Goal: Navigation & Orientation: Find specific page/section

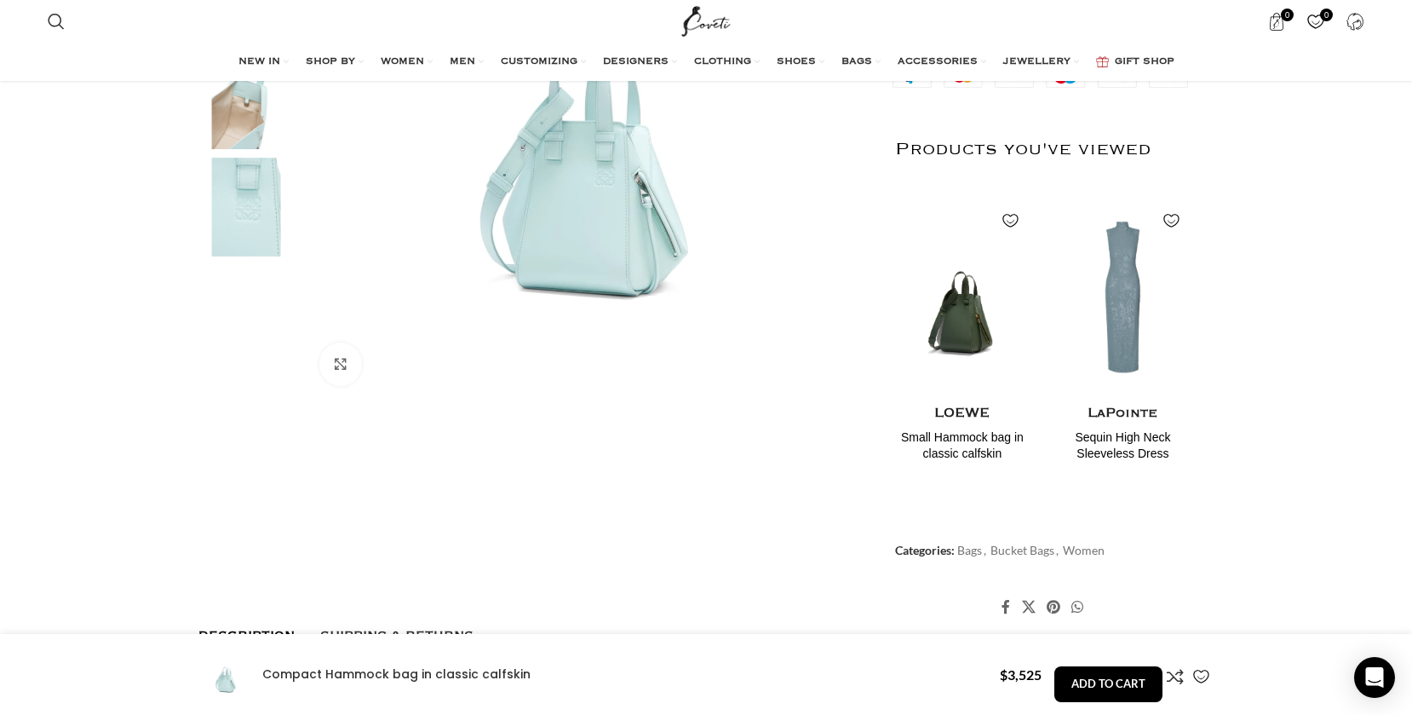
scroll to position [507, 0]
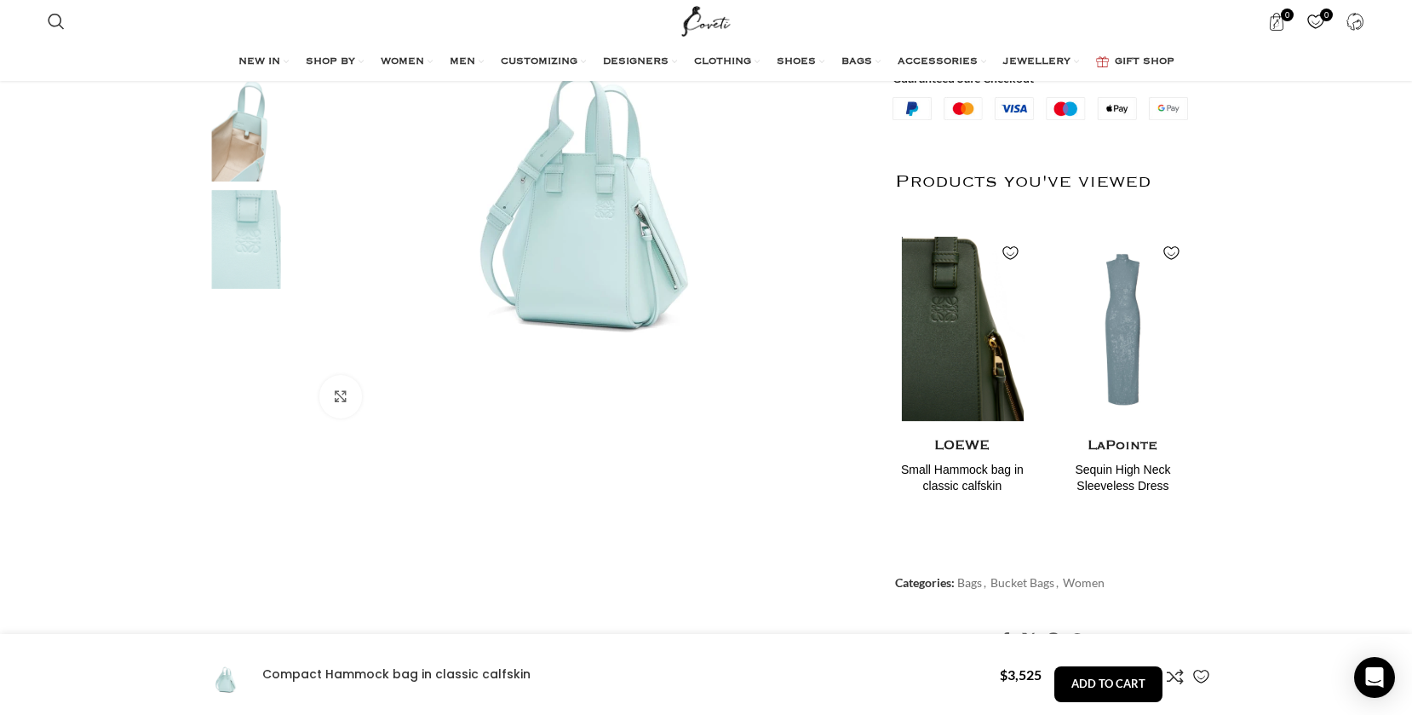
click at [941, 367] on img "1 / 2" at bounding box center [962, 329] width 139 height 210
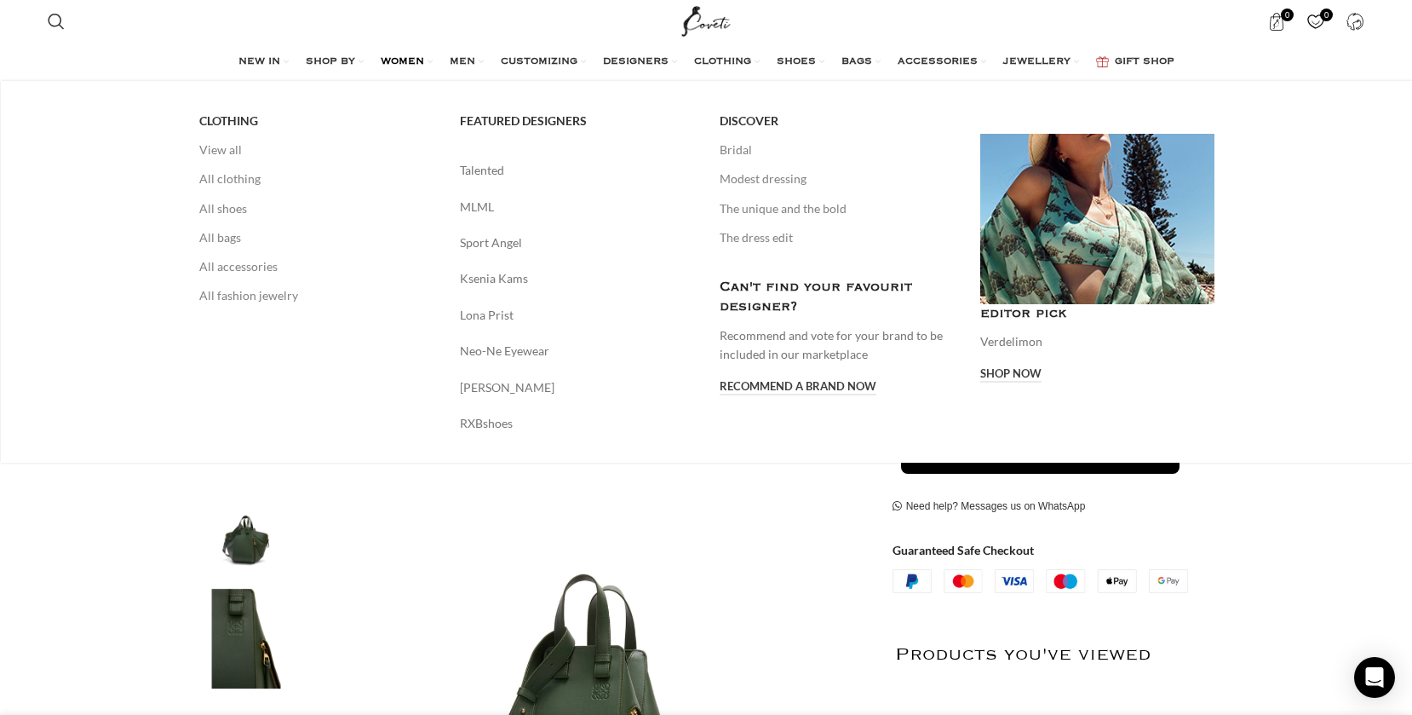
scroll to position [0, 179]
click at [230, 236] on link "All bags" at bounding box center [316, 237] width 235 height 29
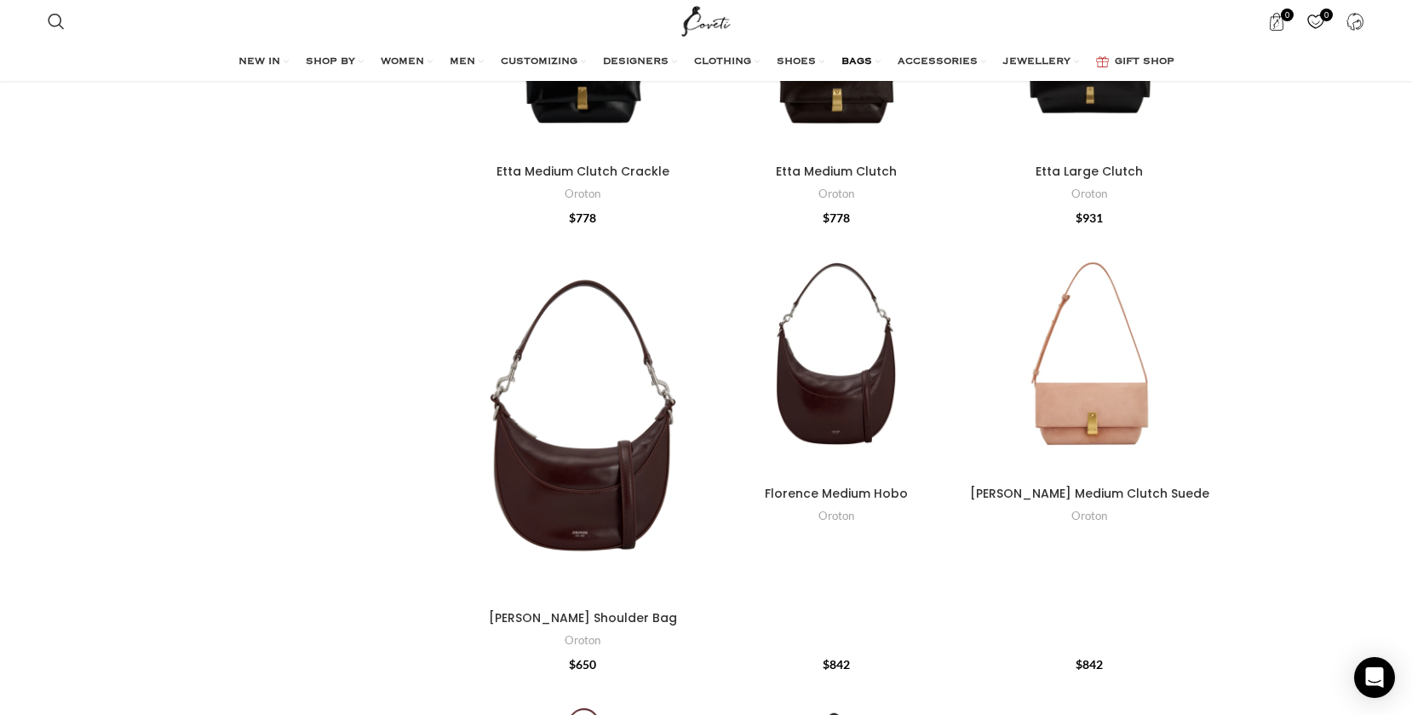
scroll to position [3396, 0]
